Goal: Information Seeking & Learning: Learn about a topic

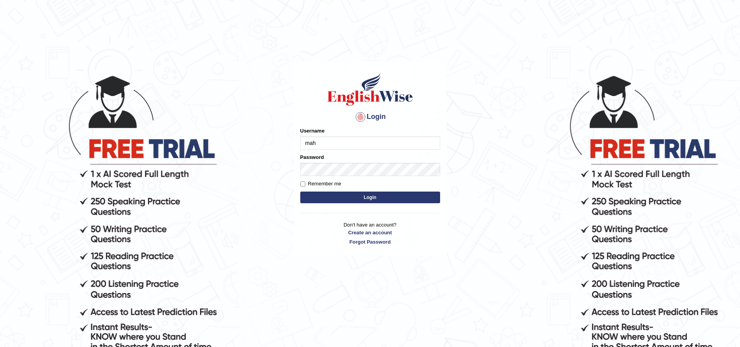
type input "Mahdi5749"
click at [331, 143] on input "Mahdi5749" at bounding box center [370, 142] width 140 height 13
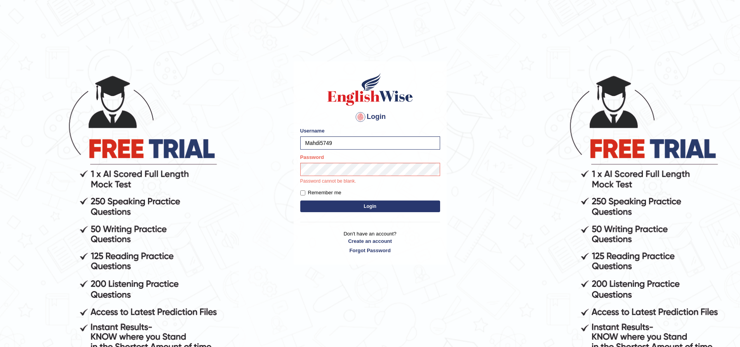
click at [336, 203] on button "Login" at bounding box center [370, 206] width 140 height 12
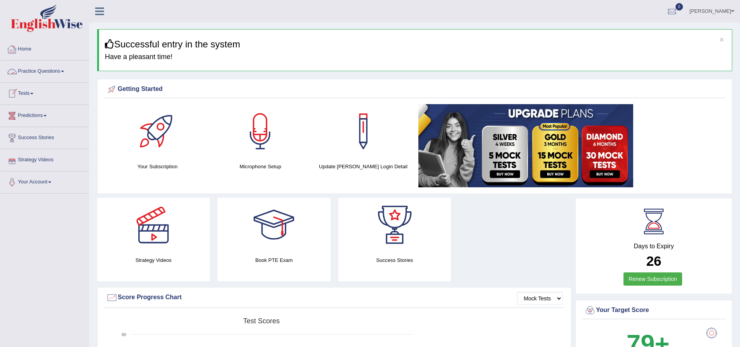
click at [33, 71] on link "Practice Questions" at bounding box center [44, 70] width 89 height 19
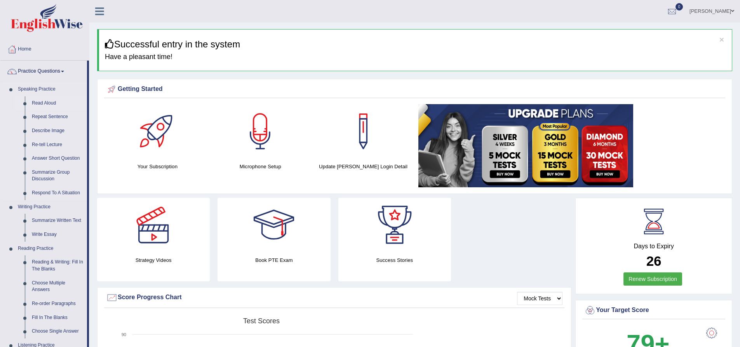
click at [50, 103] on link "Read Aloud" at bounding box center [57, 103] width 59 height 14
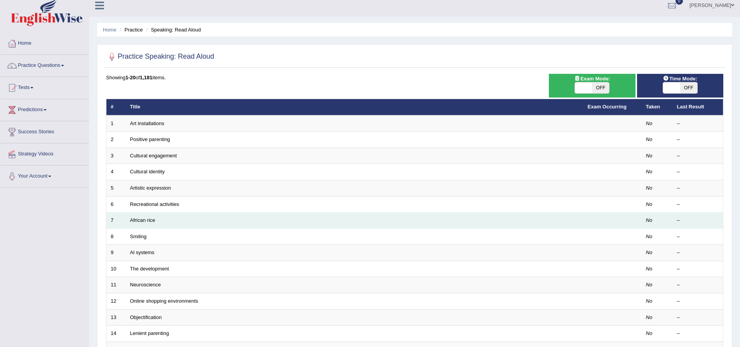
scroll to position [39, 0]
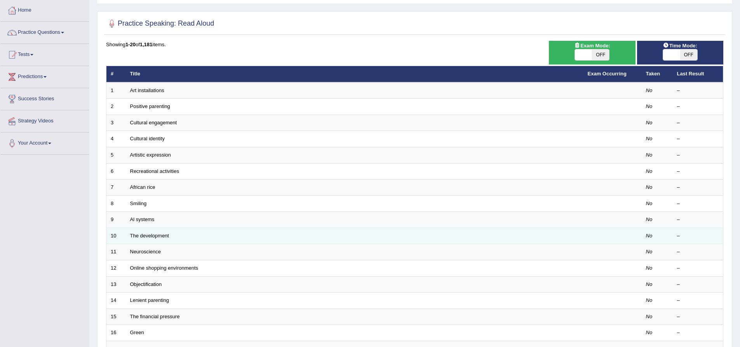
click at [150, 238] on td "The development" at bounding box center [354, 236] width 457 height 16
click at [151, 233] on link "The development" at bounding box center [149, 236] width 39 height 6
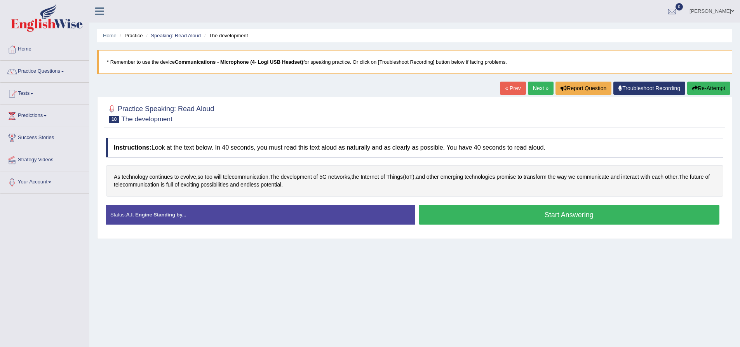
click at [541, 84] on link "Next »" at bounding box center [541, 88] width 26 height 13
click at [542, 83] on link "Next »" at bounding box center [541, 88] width 26 height 13
click at [224, 176] on span "advantages" at bounding box center [233, 177] width 28 height 8
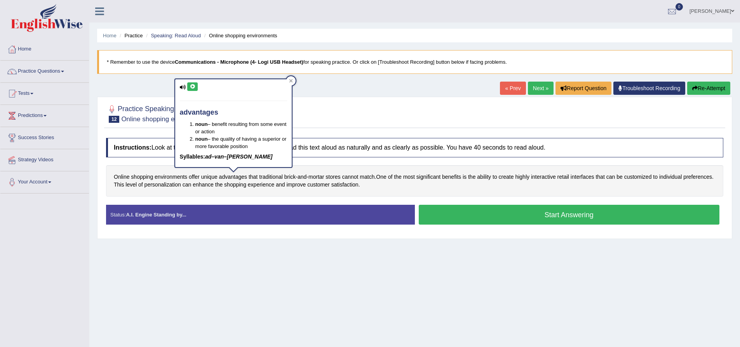
click at [192, 88] on icon at bounding box center [192, 86] width 6 height 5
click at [192, 87] on icon at bounding box center [192, 86] width 6 height 5
click at [290, 80] on icon at bounding box center [290, 80] width 3 height 3
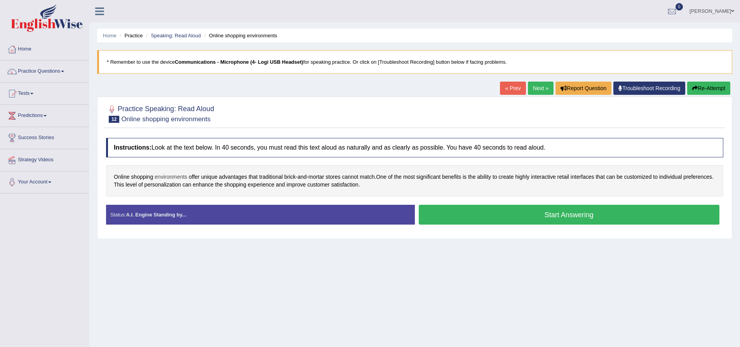
click at [172, 177] on span "environments" at bounding box center [171, 177] width 33 height 8
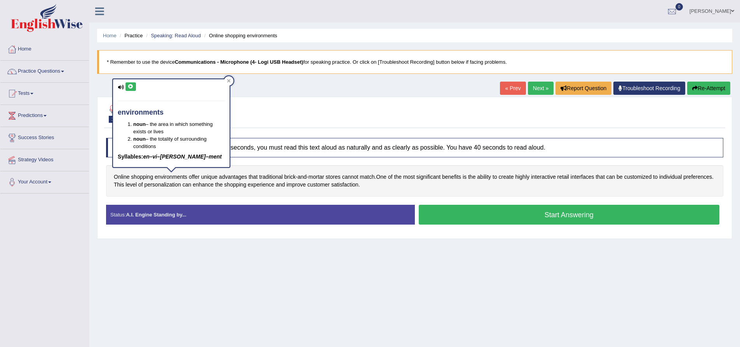
click at [132, 87] on icon at bounding box center [131, 86] width 6 height 5
click at [431, 178] on span "significant" at bounding box center [428, 177] width 24 height 8
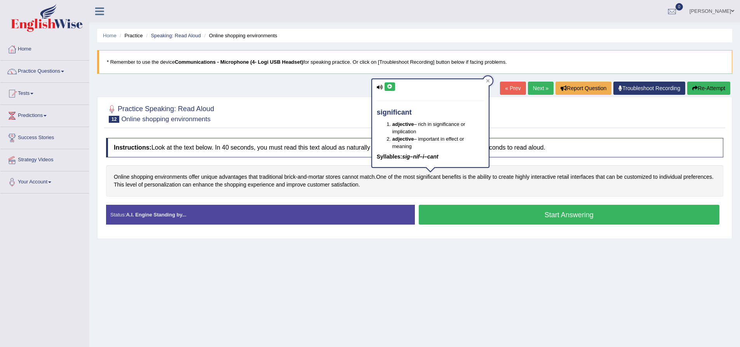
click at [390, 88] on icon at bounding box center [390, 86] width 6 height 5
click at [229, 175] on span "advantages" at bounding box center [233, 177] width 28 height 8
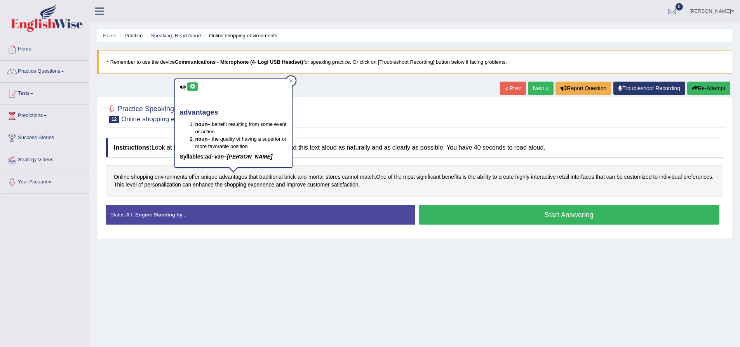
click at [191, 88] on icon at bounding box center [192, 86] width 6 height 5
click at [240, 195] on div "Online shopping environments offer unique advantages that traditional brick - a…" at bounding box center [414, 180] width 617 height 31
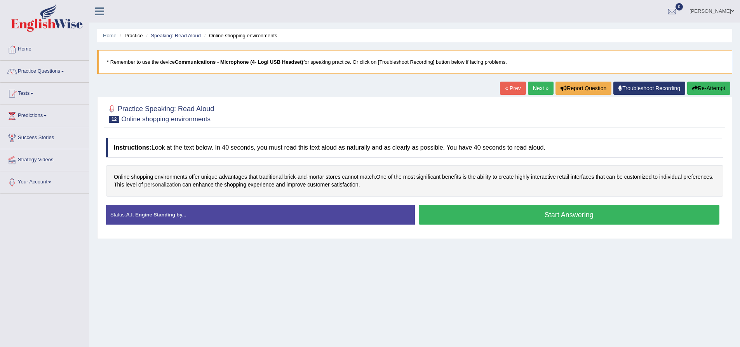
click at [160, 186] on span "personalization" at bounding box center [162, 185] width 37 height 8
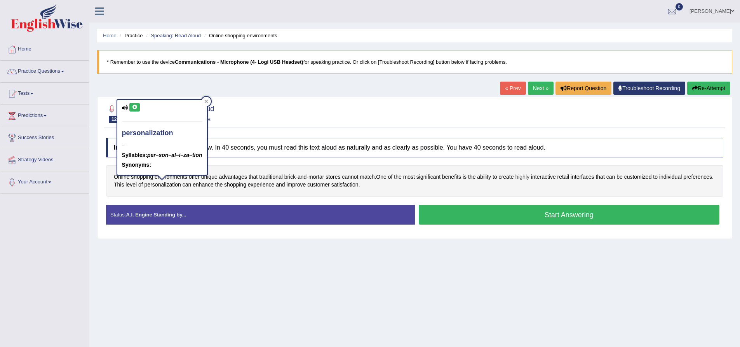
click at [529, 180] on span "highly" at bounding box center [522, 177] width 14 height 8
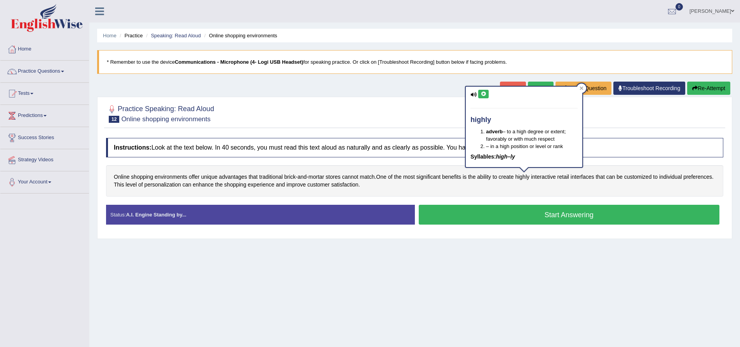
click at [530, 71] on blockquote "* Remember to use the device Communications - Microphone (4- Logi USB Headset) …" at bounding box center [414, 62] width 635 height 24
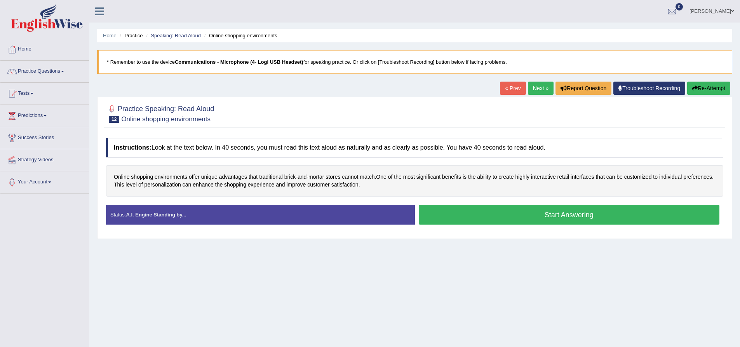
click at [539, 85] on link "Next »" at bounding box center [541, 88] width 26 height 13
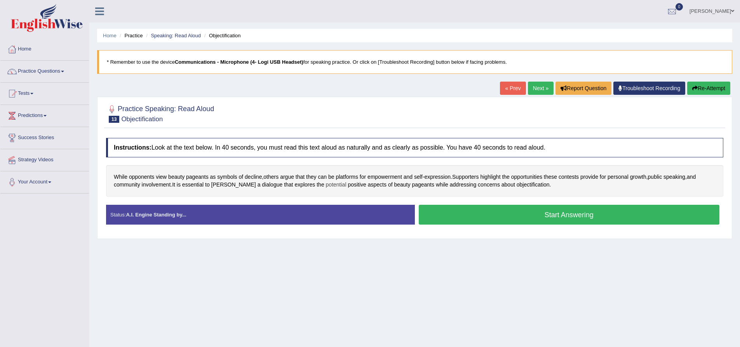
click at [326, 186] on span "potential" at bounding box center [336, 185] width 21 height 8
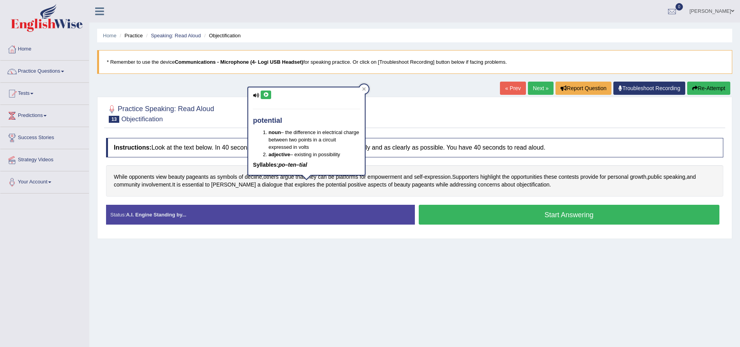
click at [266, 96] on icon at bounding box center [266, 94] width 6 height 5
click at [266, 95] on icon at bounding box center [266, 94] width 6 height 5
click at [414, 193] on div "While opponents view beauty pageants as symbols of decline , others argue that …" at bounding box center [414, 180] width 617 height 31
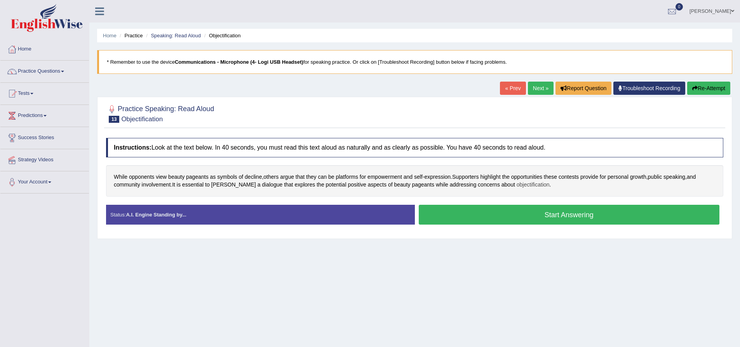
click at [516, 185] on span "objectification" at bounding box center [532, 185] width 33 height 8
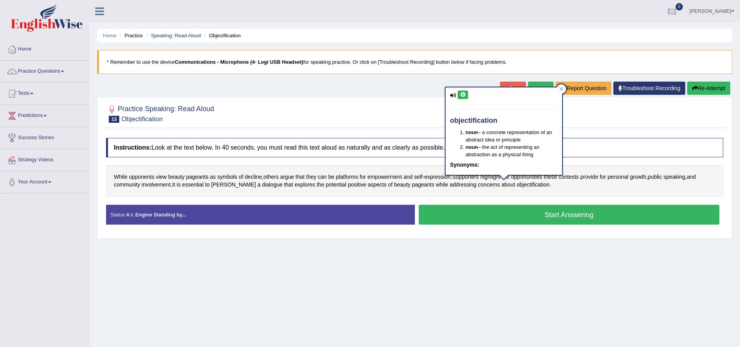
click at [461, 96] on icon at bounding box center [463, 94] width 6 height 5
click at [461, 91] on button at bounding box center [462, 94] width 10 height 9
click at [563, 88] on div at bounding box center [560, 88] width 9 height 9
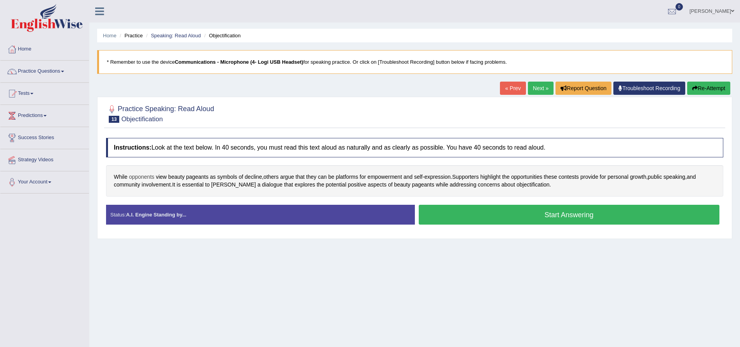
click at [149, 176] on span "opponents" at bounding box center [141, 177] width 25 height 8
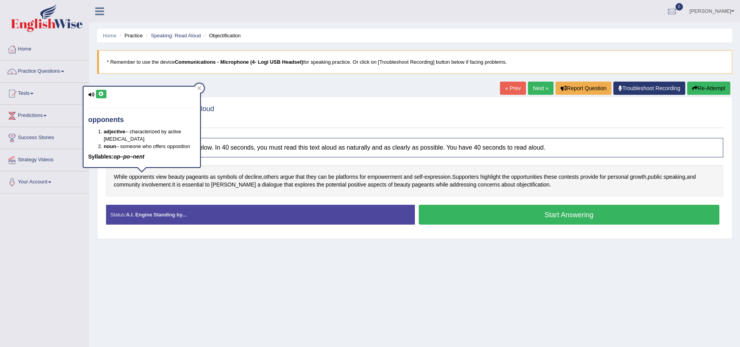
click at [99, 93] on icon at bounding box center [101, 94] width 6 height 5
click at [197, 88] on icon at bounding box center [199, 88] width 4 height 4
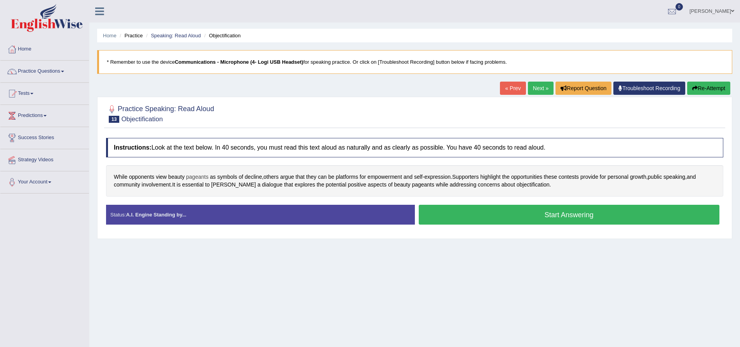
click at [191, 176] on span "pageants" at bounding box center [197, 177] width 23 height 8
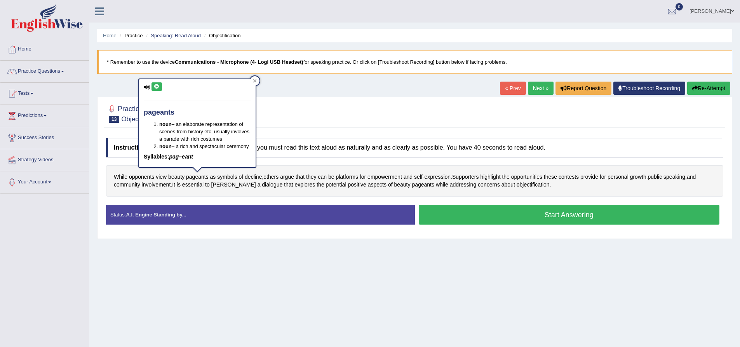
click at [160, 89] on button at bounding box center [156, 86] width 10 height 9
click at [262, 184] on span "dialogue" at bounding box center [272, 185] width 21 height 8
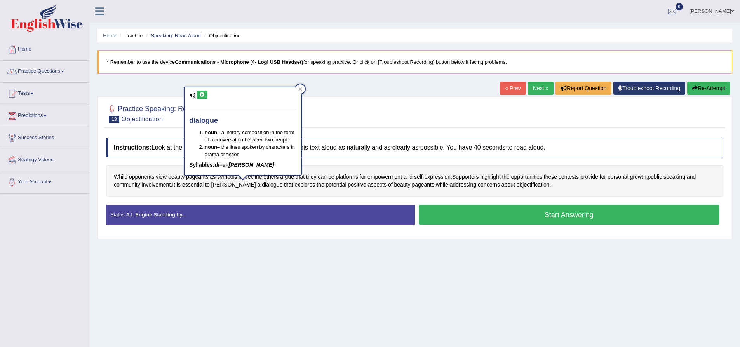
click at [200, 96] on icon at bounding box center [202, 94] width 6 height 5
click at [204, 93] on icon at bounding box center [202, 94] width 6 height 5
click at [203, 94] on icon at bounding box center [202, 94] width 6 height 5
click at [219, 186] on span "foster" at bounding box center [233, 185] width 45 height 8
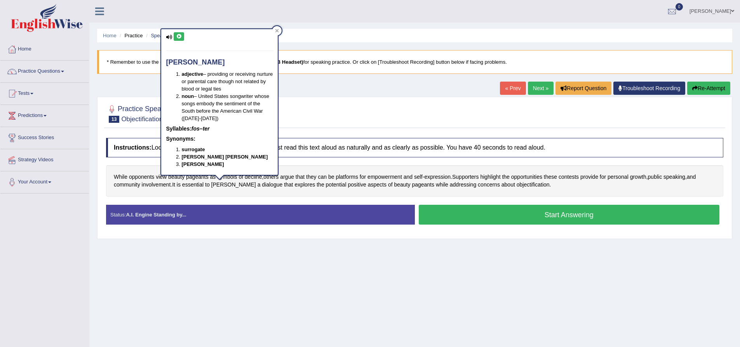
click at [177, 35] on icon at bounding box center [179, 36] width 6 height 5
click at [280, 30] on div at bounding box center [276, 30] width 9 height 9
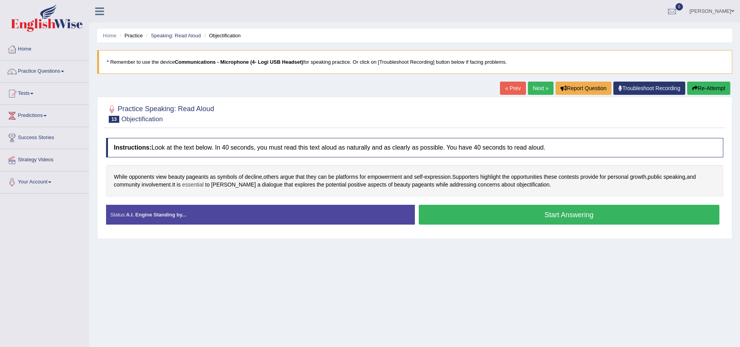
click at [196, 185] on span "essential" at bounding box center [192, 185] width 21 height 8
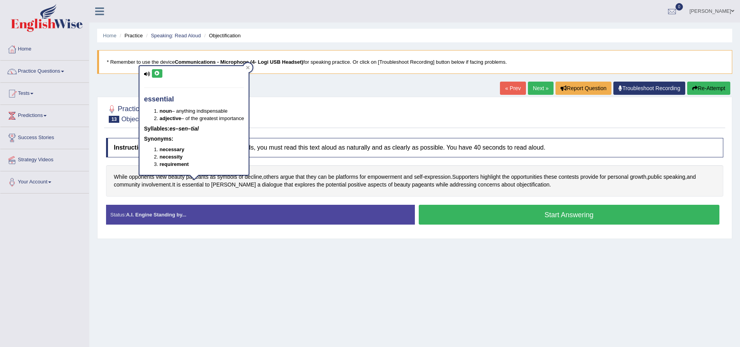
click at [160, 74] on button at bounding box center [157, 73] width 10 height 9
click at [250, 66] on icon at bounding box center [248, 68] width 4 height 4
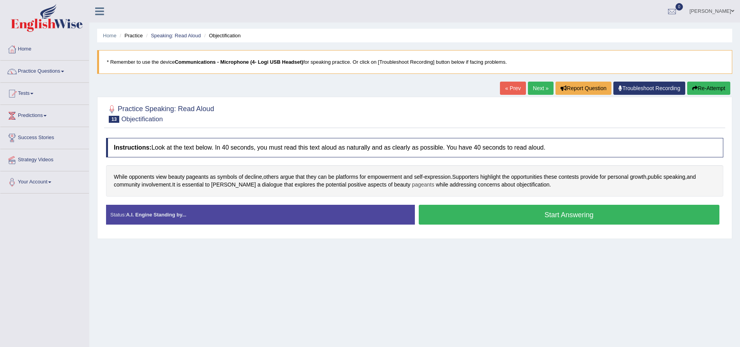
click at [412, 184] on span "pageants" at bounding box center [423, 185] width 23 height 8
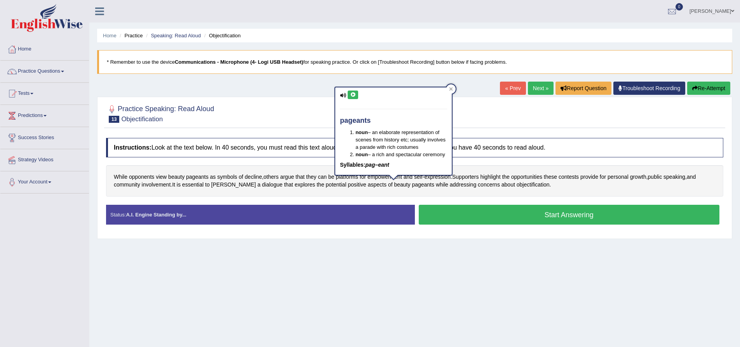
click at [351, 93] on icon at bounding box center [353, 94] width 6 height 5
click at [516, 182] on span "objectification" at bounding box center [532, 185] width 33 height 8
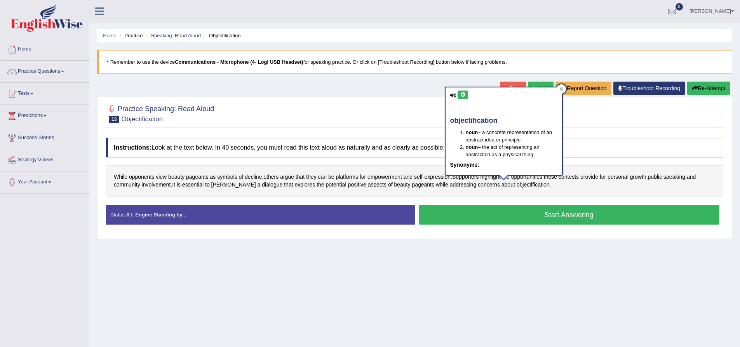
click at [460, 93] on icon at bounding box center [463, 94] width 6 height 5
click at [559, 90] on icon at bounding box center [561, 89] width 4 height 4
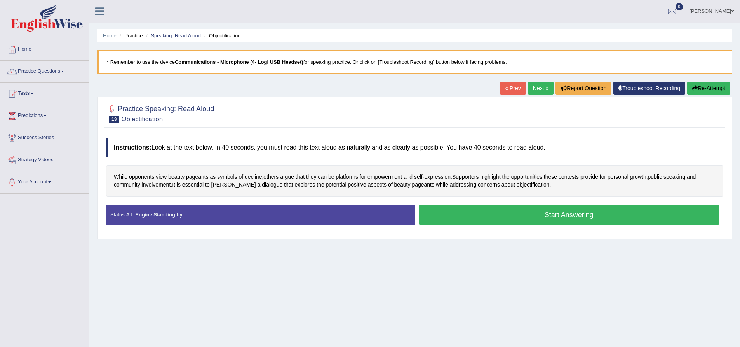
click at [513, 214] on button "Start Answering" at bounding box center [569, 215] width 301 height 20
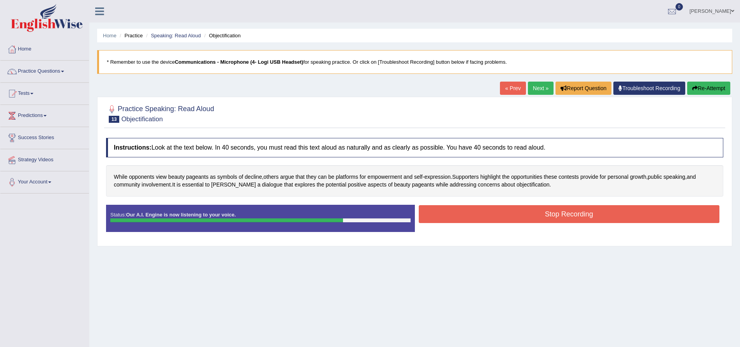
click at [522, 213] on button "Stop Recording" at bounding box center [569, 214] width 301 height 18
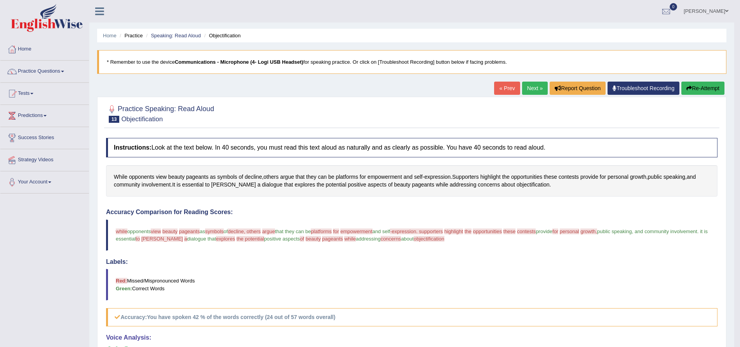
click at [526, 89] on link "Next »" at bounding box center [535, 88] width 26 height 13
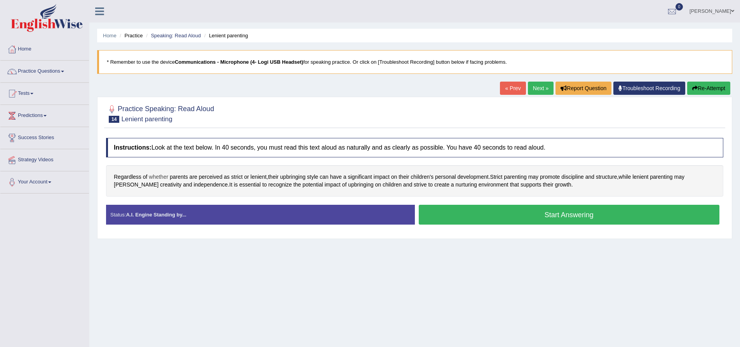
click at [158, 174] on span "whether" at bounding box center [158, 177] width 19 height 8
click at [161, 178] on span "whether" at bounding box center [158, 177] width 19 height 8
click at [160, 177] on span "whether" at bounding box center [158, 177] width 19 height 8
click at [156, 122] on icon at bounding box center [158, 122] width 6 height 5
click at [284, 230] on div "Status: A.I. Engine Standing by... Start Answering Stop Recording" at bounding box center [414, 219] width 617 height 28
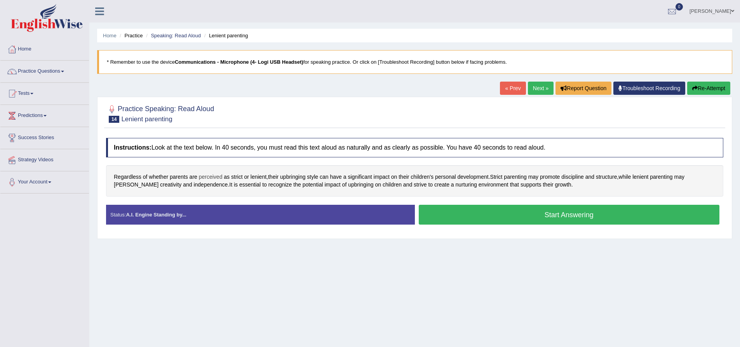
click at [214, 174] on span "perceived" at bounding box center [211, 177] width 24 height 8
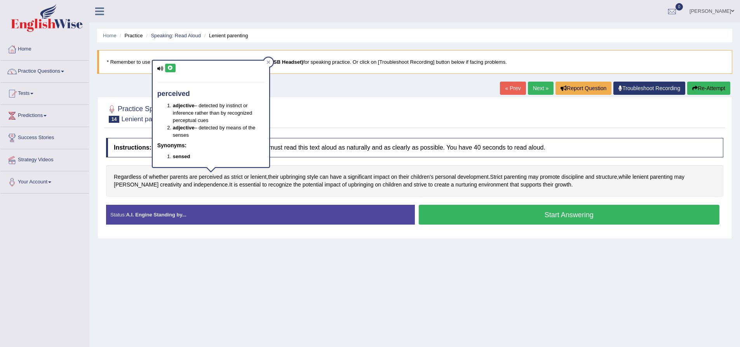
click at [174, 68] on button at bounding box center [170, 68] width 10 height 9
click at [173, 68] on icon at bounding box center [170, 68] width 6 height 5
click at [171, 66] on icon at bounding box center [170, 68] width 6 height 5
click at [271, 61] on div at bounding box center [268, 61] width 9 height 9
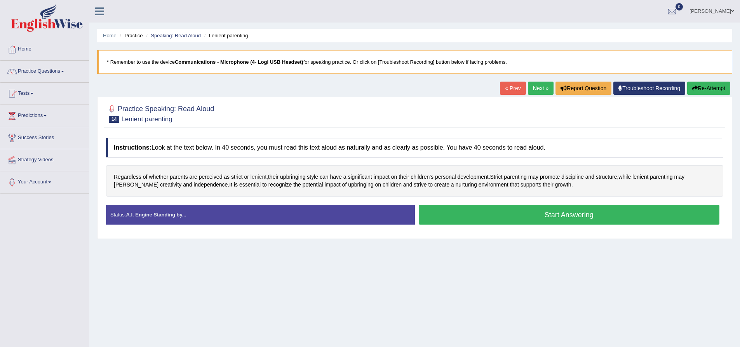
click at [263, 176] on span "lenient" at bounding box center [258, 177] width 16 height 8
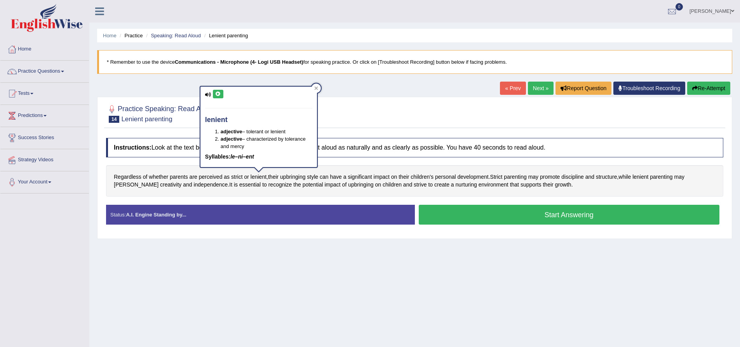
click at [219, 94] on icon at bounding box center [218, 94] width 6 height 5
click at [316, 91] on div at bounding box center [315, 87] width 9 height 9
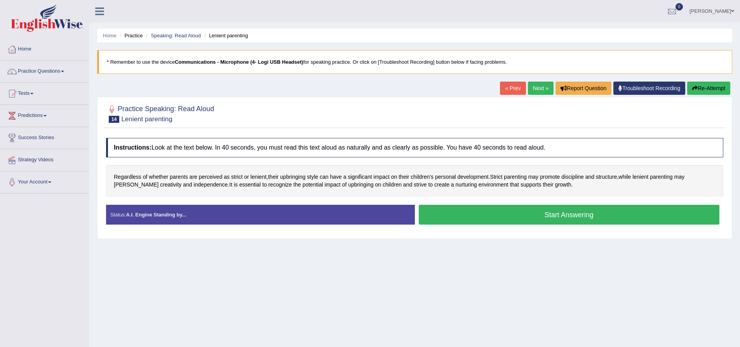
click at [535, 87] on link "Next »" at bounding box center [541, 88] width 26 height 13
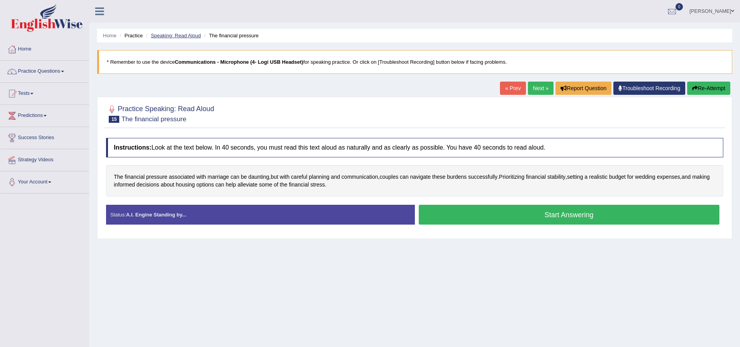
click at [176, 38] on link "Speaking: Read Aloud" at bounding box center [176, 36] width 50 height 6
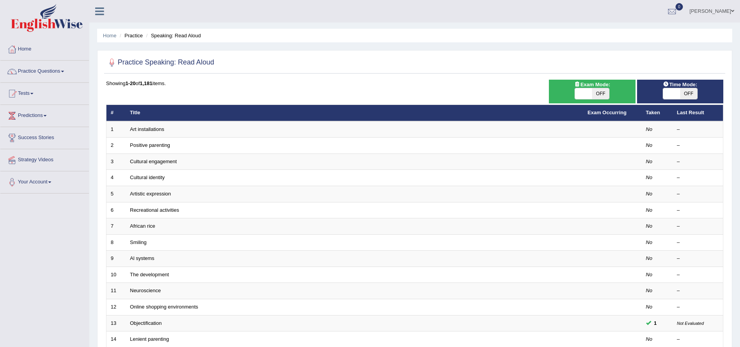
click at [690, 93] on span "OFF" at bounding box center [688, 93] width 17 height 11
checkbox input "true"
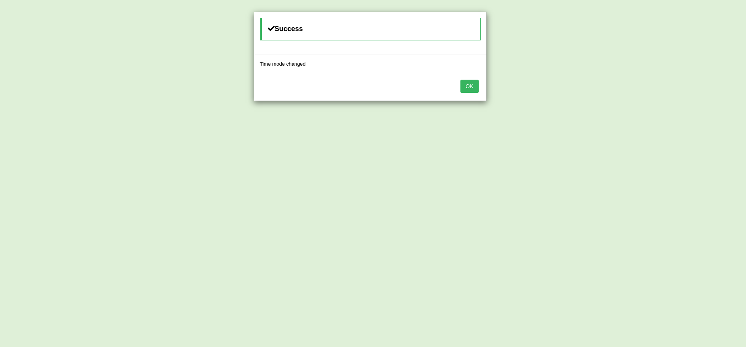
click at [471, 88] on button "OK" at bounding box center [469, 86] width 18 height 13
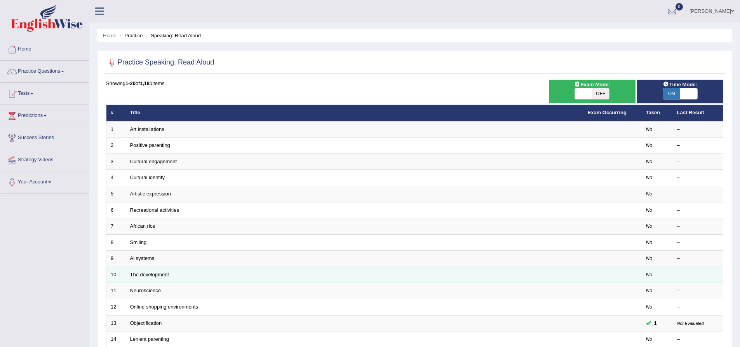
click at [139, 274] on link "The development" at bounding box center [149, 274] width 39 height 6
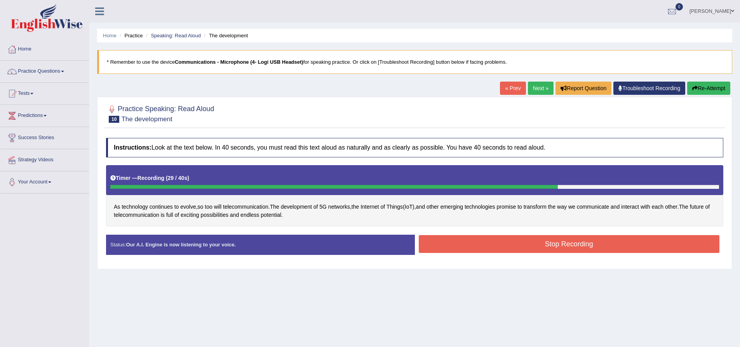
click at [514, 246] on button "Stop Recording" at bounding box center [569, 244] width 301 height 18
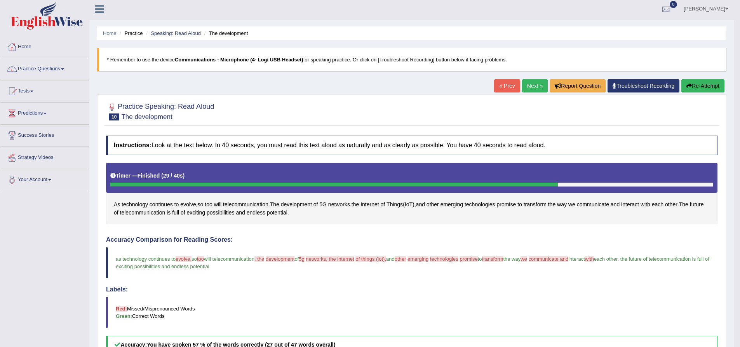
scroll to position [39, 0]
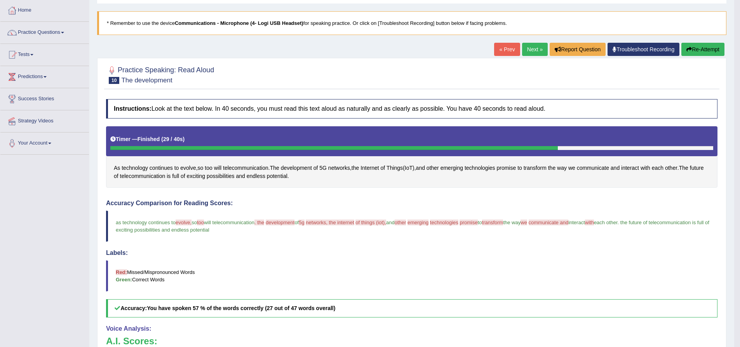
click at [650, 50] on link "Troubleshoot Recording" at bounding box center [643, 49] width 72 height 13
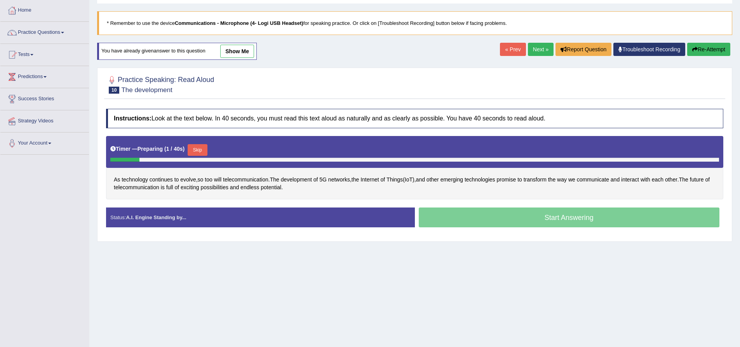
click at [700, 45] on button "Re-Attempt" at bounding box center [708, 49] width 43 height 13
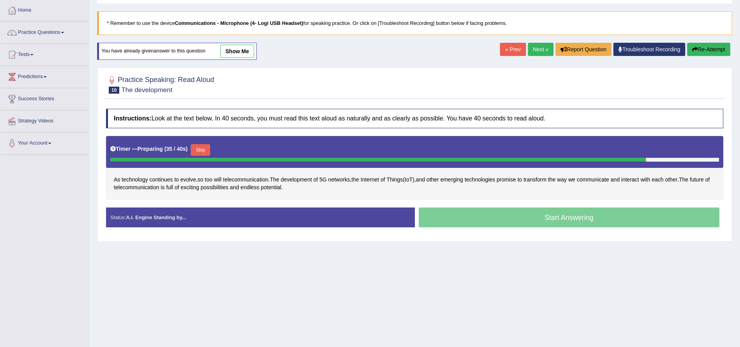
click at [484, 214] on div "Start Answering" at bounding box center [569, 218] width 309 height 22
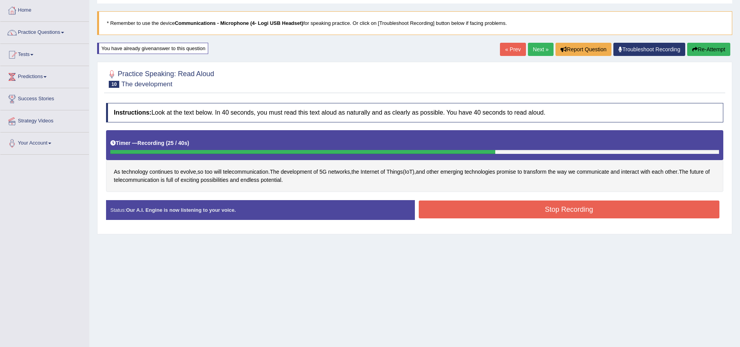
click at [483, 214] on button "Stop Recording" at bounding box center [569, 209] width 301 height 18
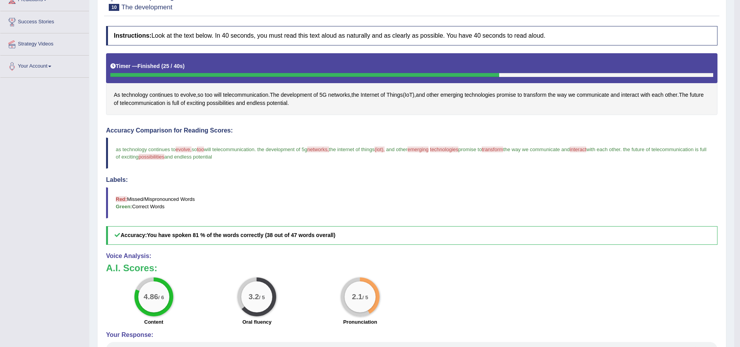
scroll to position [33, 0]
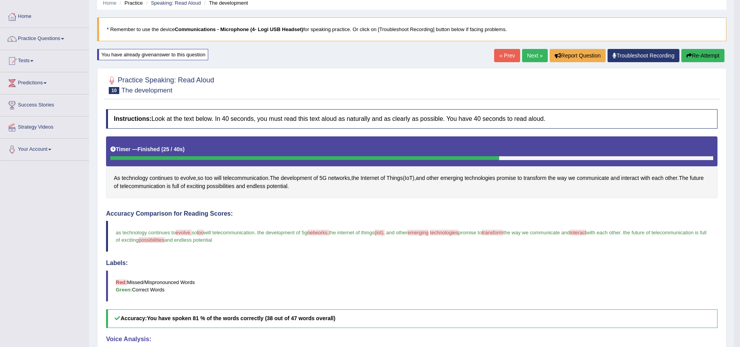
click at [698, 57] on button "Re-Attempt" at bounding box center [702, 55] width 43 height 13
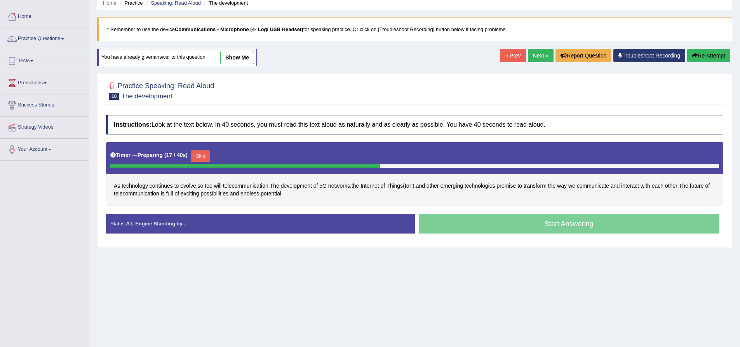
click at [521, 226] on div "Start Answering" at bounding box center [569, 225] width 309 height 22
click at [556, 225] on div "Start Answering" at bounding box center [569, 225] width 309 height 22
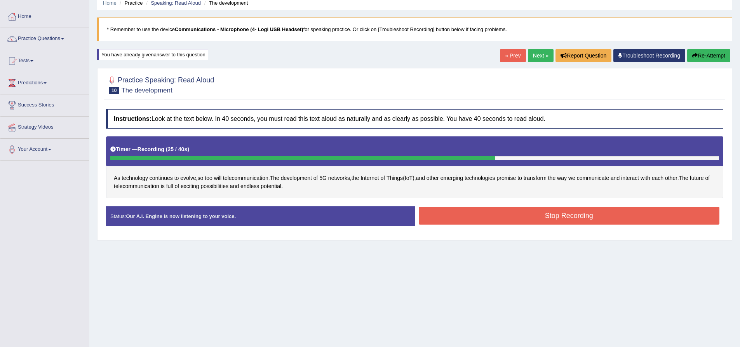
click at [536, 216] on button "Stop Recording" at bounding box center [569, 216] width 301 height 18
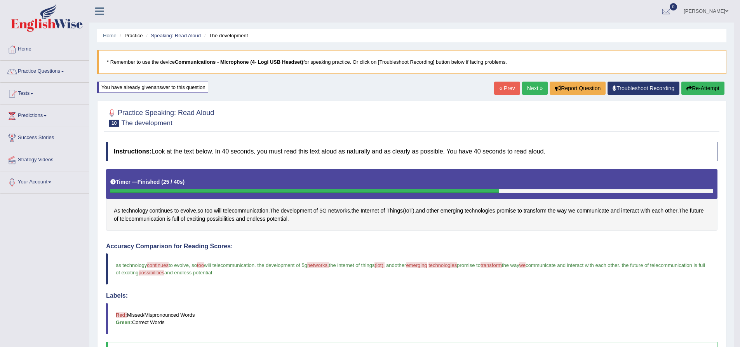
click at [532, 87] on link "Next »" at bounding box center [535, 88] width 26 height 13
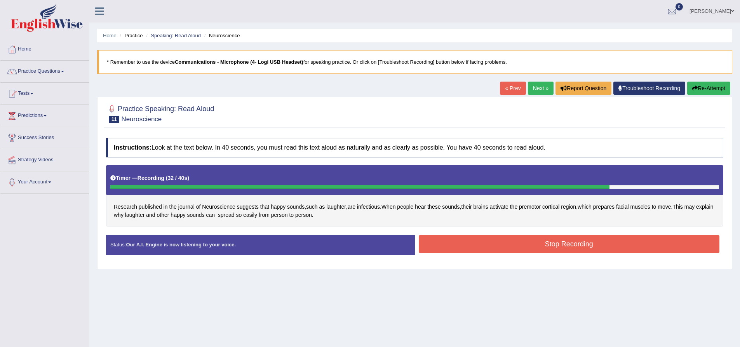
click at [599, 238] on button "Stop Recording" at bounding box center [569, 244] width 301 height 18
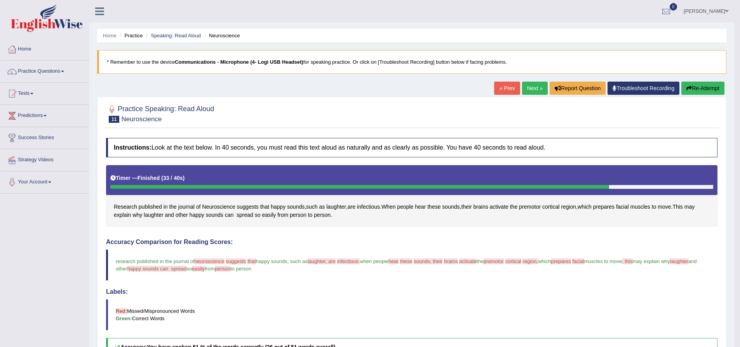
click at [700, 86] on button "Re-Attempt" at bounding box center [702, 88] width 43 height 13
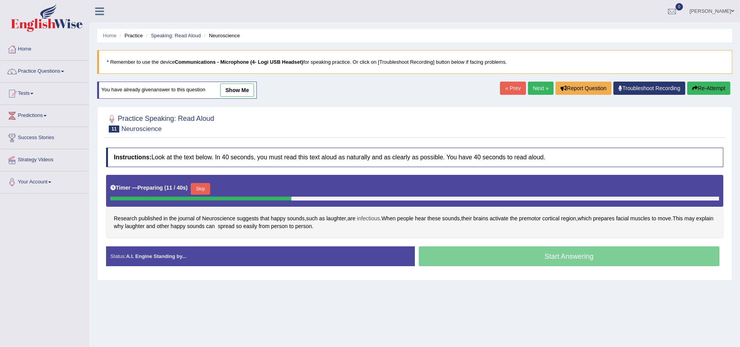
click at [377, 218] on span "infectious" at bounding box center [368, 218] width 23 height 8
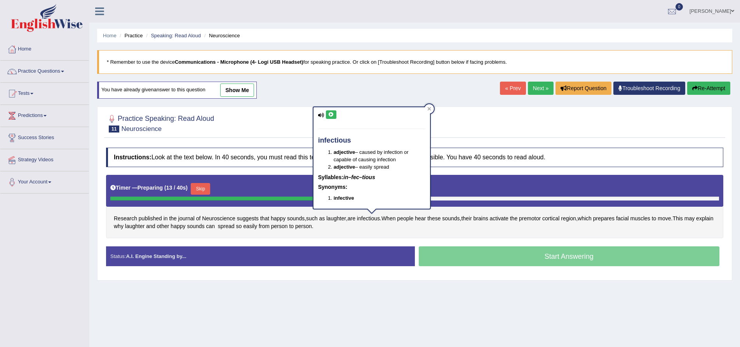
click at [332, 113] on icon at bounding box center [331, 114] width 6 height 5
click at [555, 219] on span "cortical" at bounding box center [550, 218] width 17 height 8
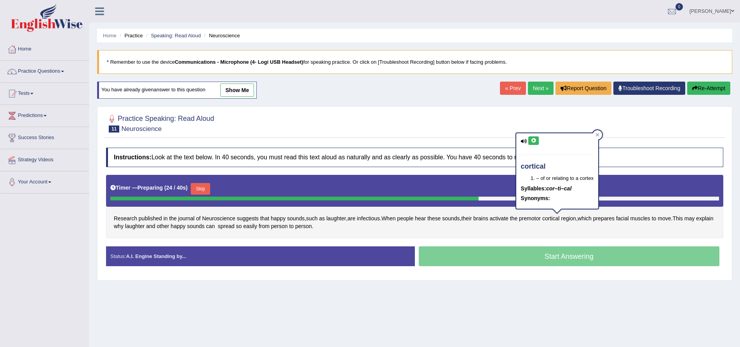
click at [537, 141] on button at bounding box center [533, 140] width 10 height 9
click at [596, 224] on div "Research published in the journal of Neuroscience suggests that happy sounds , …" at bounding box center [414, 206] width 617 height 63
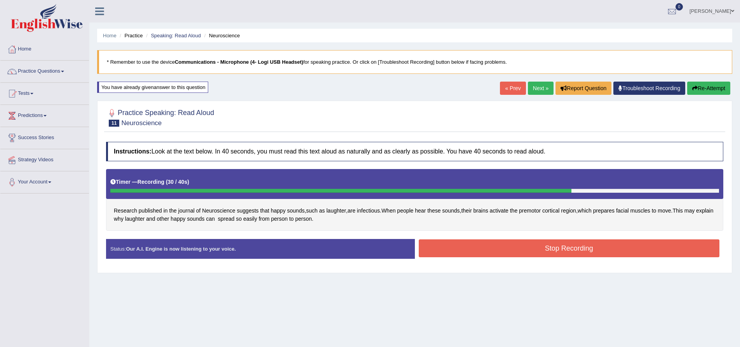
click at [477, 247] on button "Stop Recording" at bounding box center [569, 248] width 301 height 18
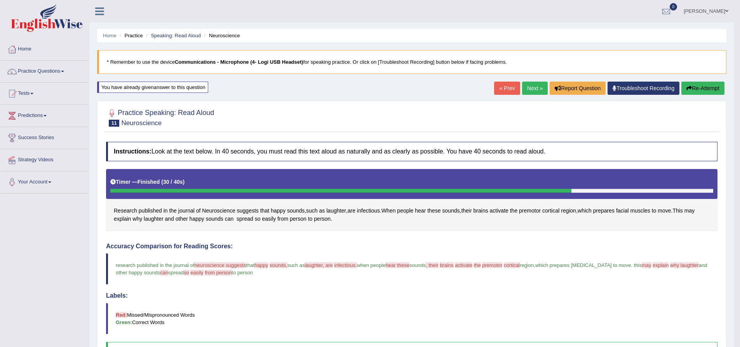
click at [690, 85] on icon "button" at bounding box center [688, 87] width 5 height 5
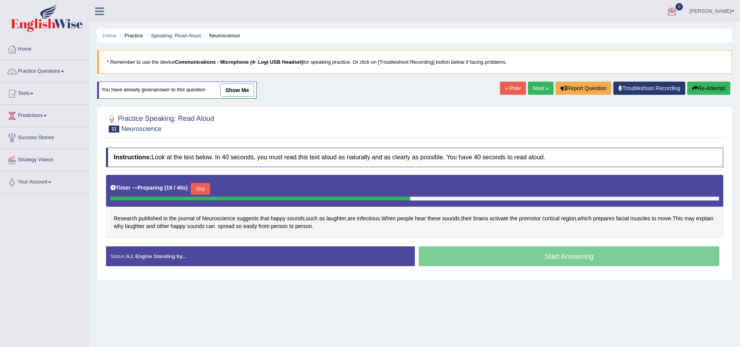
click at [535, 92] on link "Next »" at bounding box center [541, 88] width 26 height 13
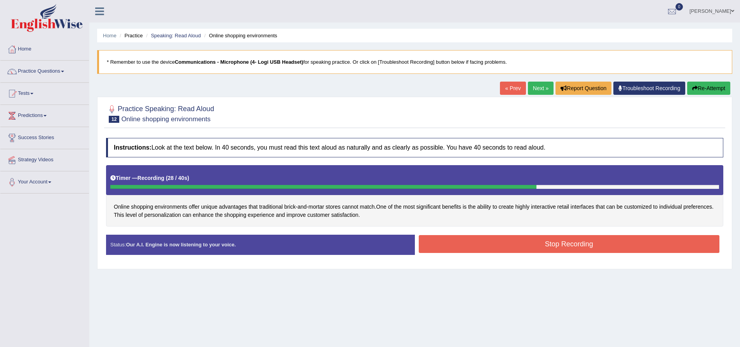
click at [542, 241] on button "Stop Recording" at bounding box center [569, 244] width 301 height 18
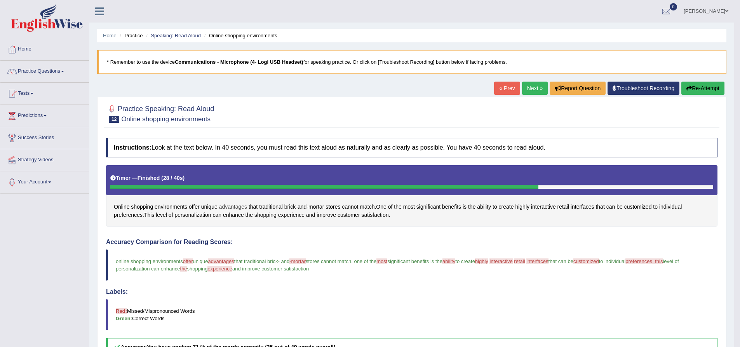
click at [224, 207] on span "advantages" at bounding box center [233, 207] width 28 height 8
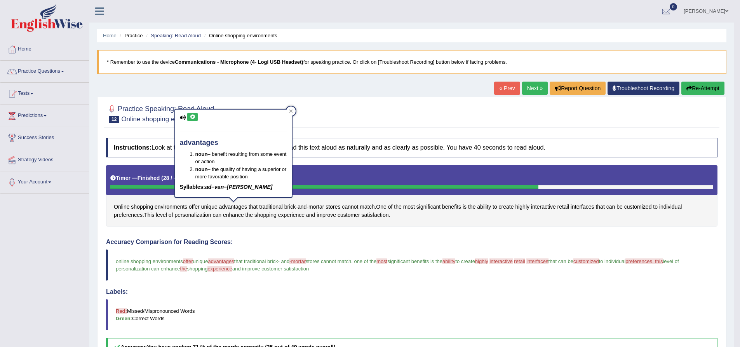
click at [195, 116] on icon at bounding box center [192, 117] width 6 height 5
click at [310, 207] on span "mortar" at bounding box center [316, 207] width 16 height 8
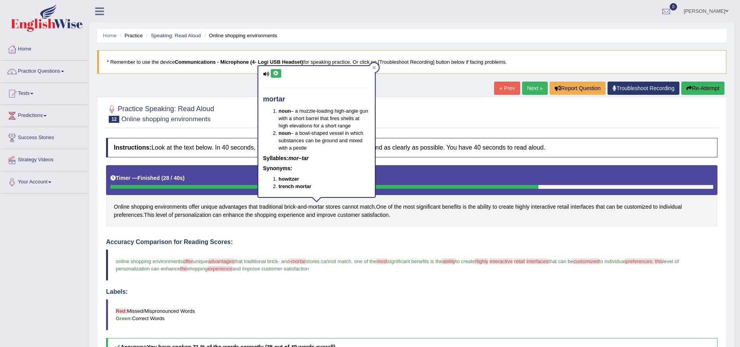
click at [275, 73] on icon at bounding box center [276, 73] width 6 height 5
click at [544, 207] on span "interactive" at bounding box center [543, 207] width 25 height 8
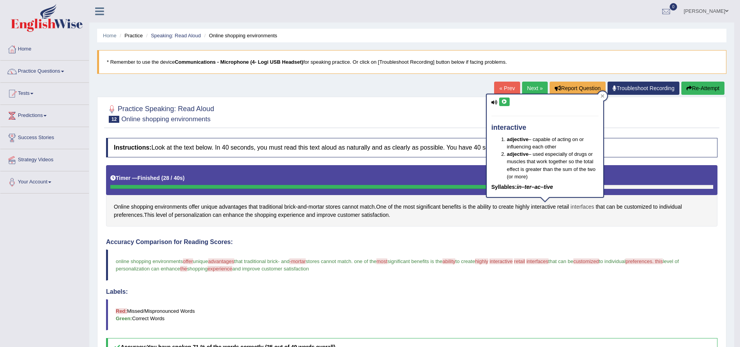
click at [581, 207] on span "interfaces" at bounding box center [582, 207] width 24 height 8
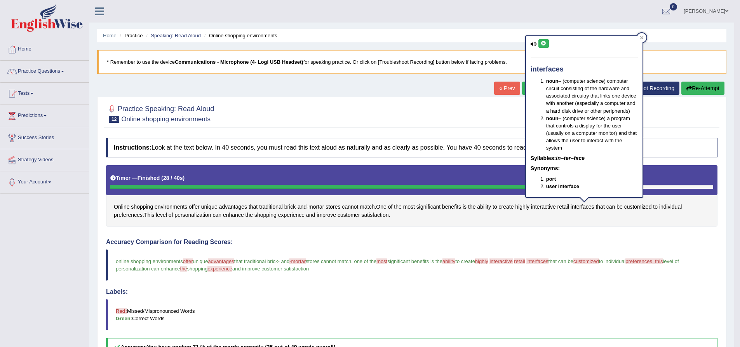
click at [545, 45] on icon at bounding box center [544, 43] width 6 height 5
click at [126, 216] on span "preferences" at bounding box center [128, 215] width 29 height 8
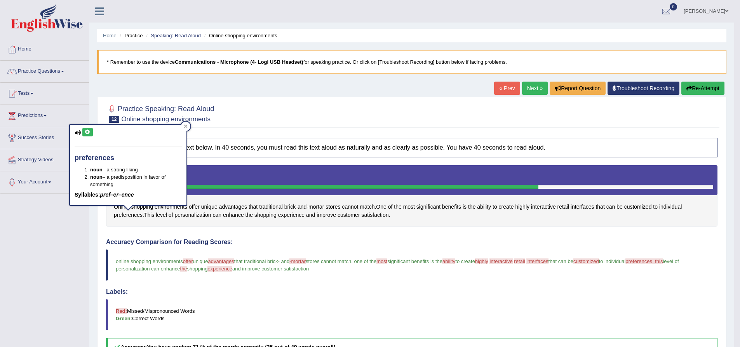
click at [87, 132] on icon at bounding box center [88, 132] width 6 height 5
click at [184, 127] on icon at bounding box center [185, 126] width 3 height 3
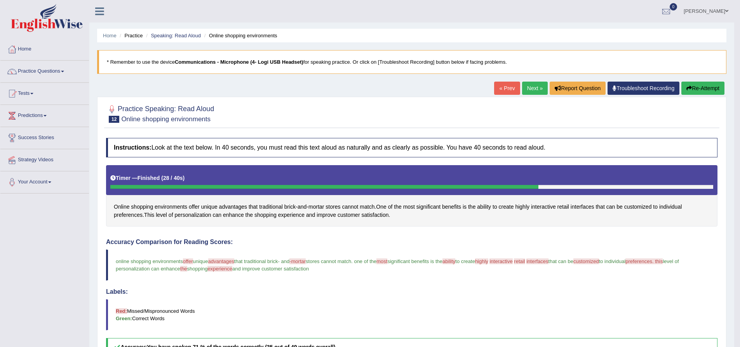
click at [686, 89] on icon "button" at bounding box center [688, 87] width 5 height 5
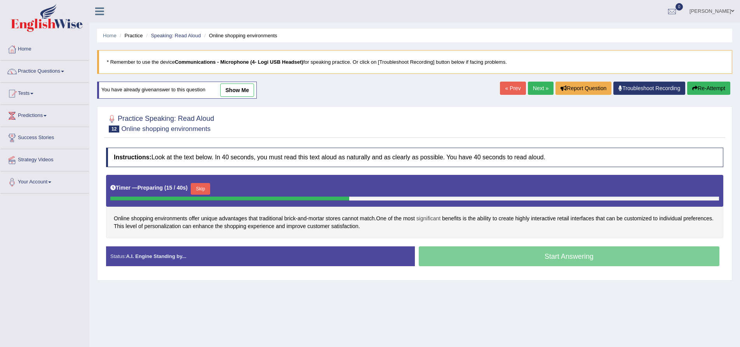
click at [434, 219] on span "significant" at bounding box center [428, 218] width 24 height 8
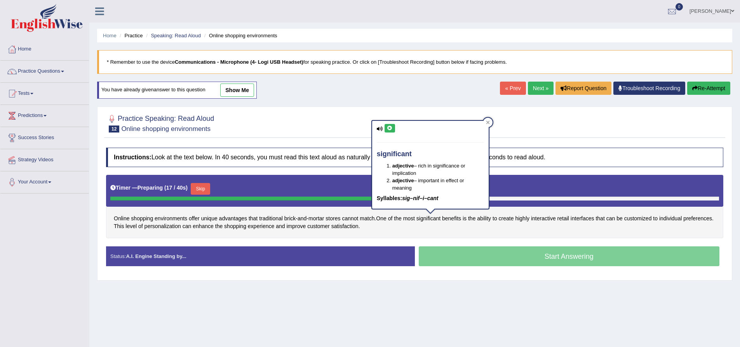
click at [394, 127] on button at bounding box center [389, 128] width 10 height 9
click at [445, 222] on div "Online shopping environments offer unique advantages that traditional brick - a…" at bounding box center [414, 206] width 617 height 63
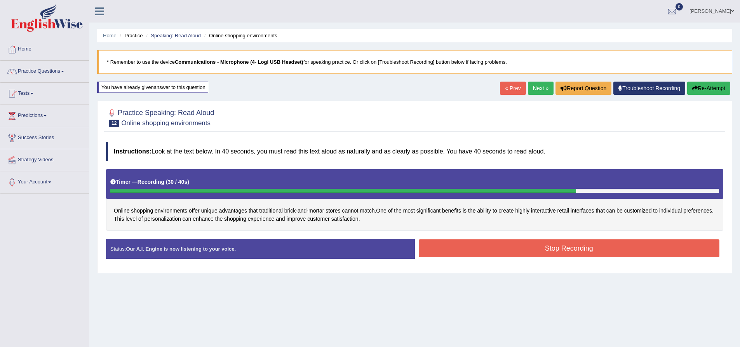
click at [496, 245] on button "Stop Recording" at bounding box center [569, 248] width 301 height 18
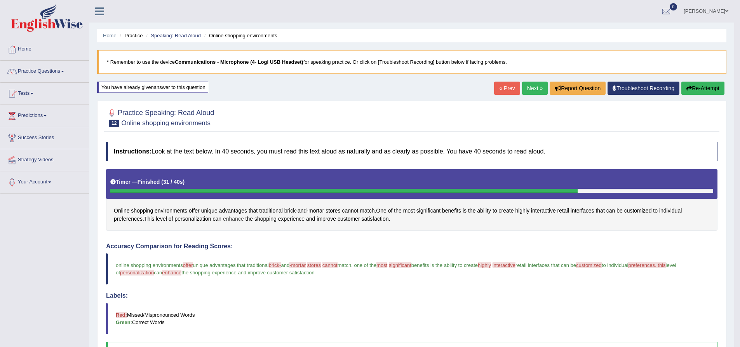
click at [236, 220] on span "enhance" at bounding box center [233, 219] width 21 height 8
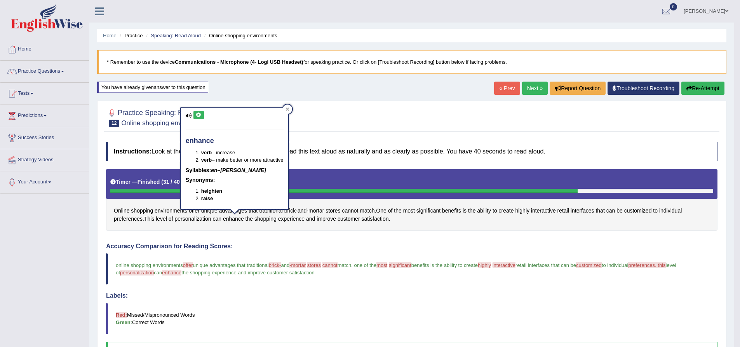
click at [201, 116] on icon at bounding box center [199, 115] width 6 height 5
click at [699, 5] on link "Mahdi Kharaghani" at bounding box center [706, 10] width 56 height 20
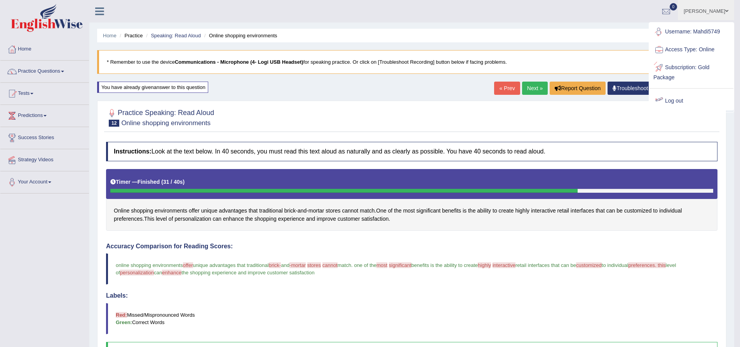
click at [670, 102] on link "Log out" at bounding box center [691, 101] width 84 height 18
